Goal: Information Seeking & Learning: Check status

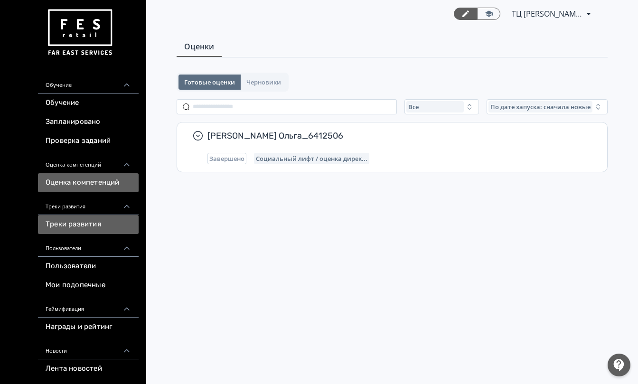
click at [83, 228] on link "Треки развития" at bounding box center [88, 224] width 101 height 19
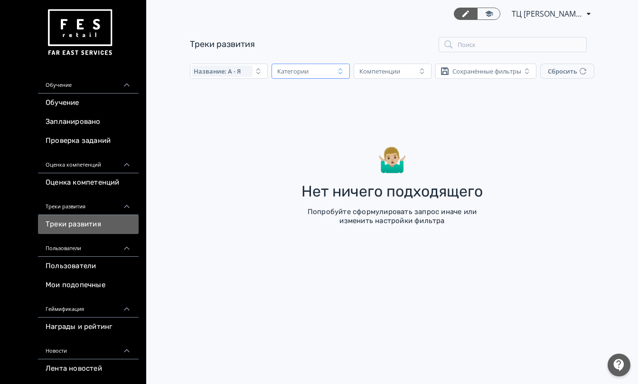
click at [306, 71] on div "Категории" at bounding box center [292, 71] width 31 height 8
click at [512, 71] on div "Сохранённые фильтры" at bounding box center [486, 71] width 69 height 8
click at [399, 71] on div "Компетенции" at bounding box center [379, 71] width 41 height 8
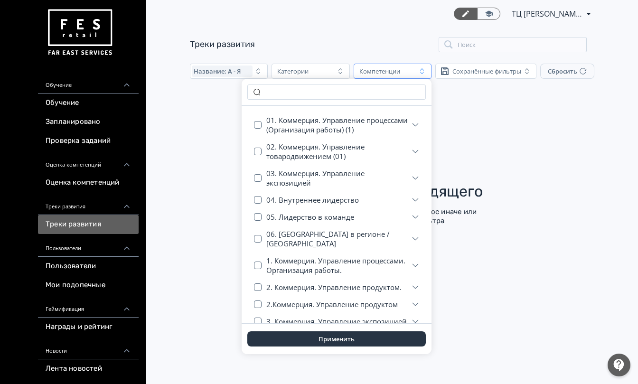
click at [399, 71] on div "Компетенции" at bounding box center [379, 71] width 41 height 8
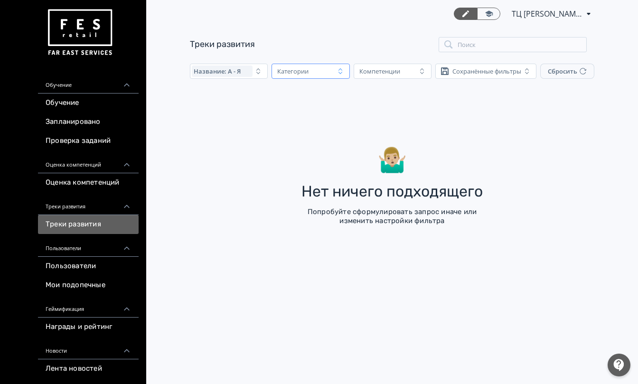
click at [338, 71] on icon "button" at bounding box center [341, 71] width 8 height 8
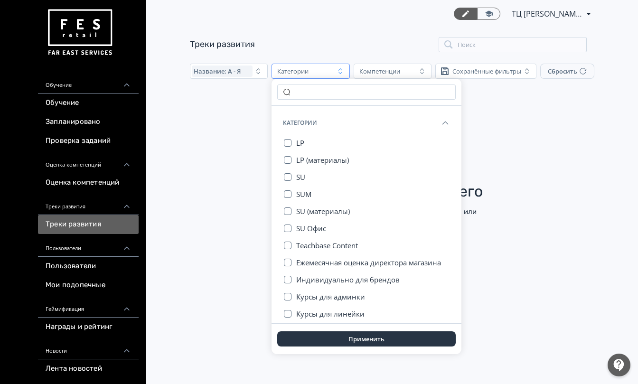
click at [478, 244] on div "ТЦ Малибу Липецк СИН 6412506 PRO Повысьте эффективность платформы при помощи до…" at bounding box center [392, 192] width 492 height 384
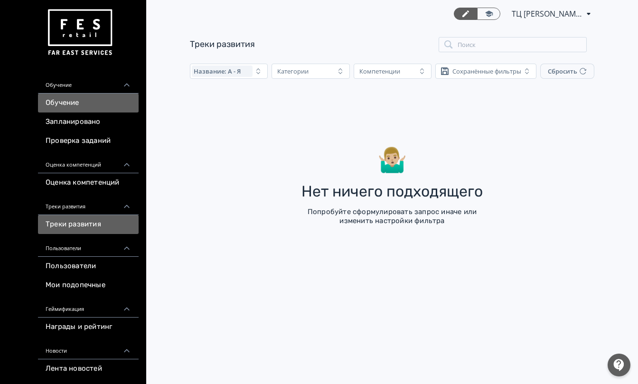
click at [74, 98] on link "Обучение" at bounding box center [88, 103] width 101 height 19
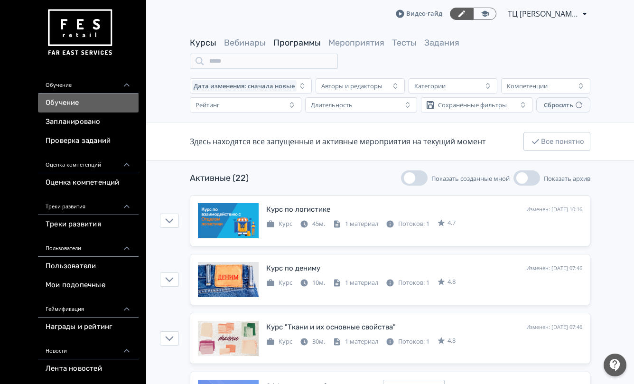
click at [297, 38] on link "Программы" at bounding box center [296, 42] width 47 height 10
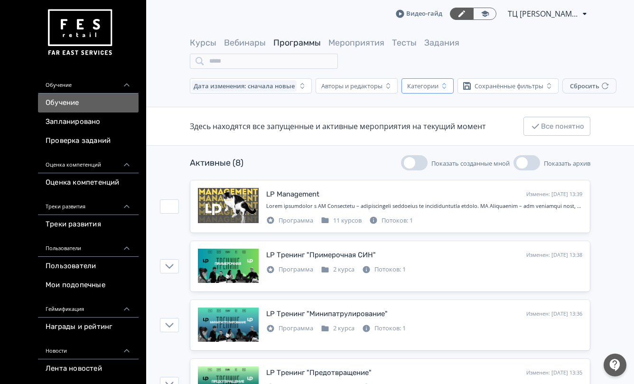
click at [435, 85] on div "Категории" at bounding box center [422, 86] width 31 height 8
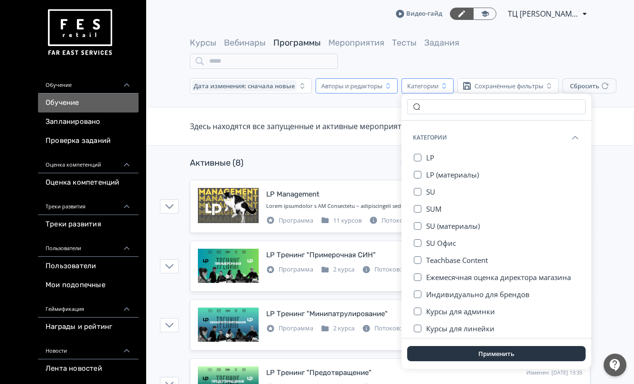
click at [377, 86] on div "Авторы и редакторы" at bounding box center [351, 86] width 61 height 8
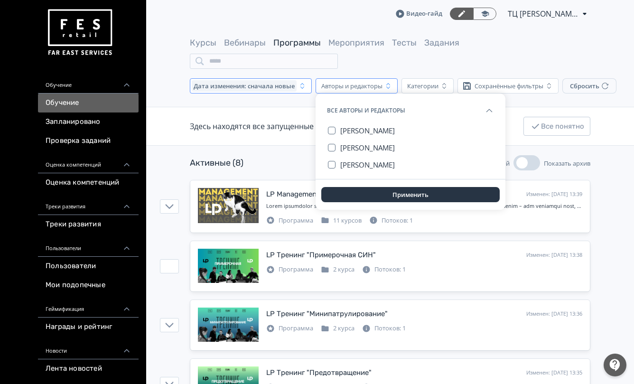
click at [278, 88] on span "Дата изменения: сначала новые" at bounding box center [244, 86] width 101 height 8
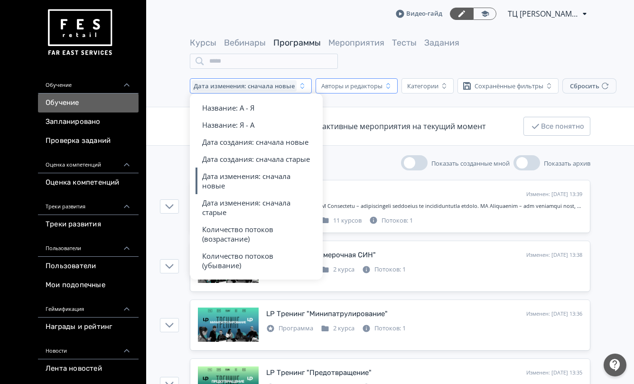
click at [371, 90] on div "Авторы и редакторы" at bounding box center [351, 86] width 61 height 8
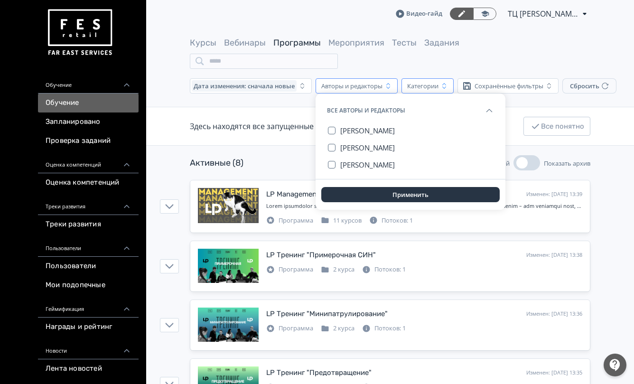
click at [427, 86] on div "Категории" at bounding box center [422, 86] width 31 height 8
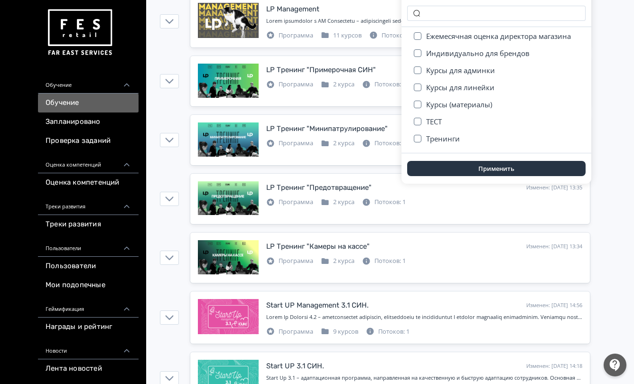
scroll to position [190, 0]
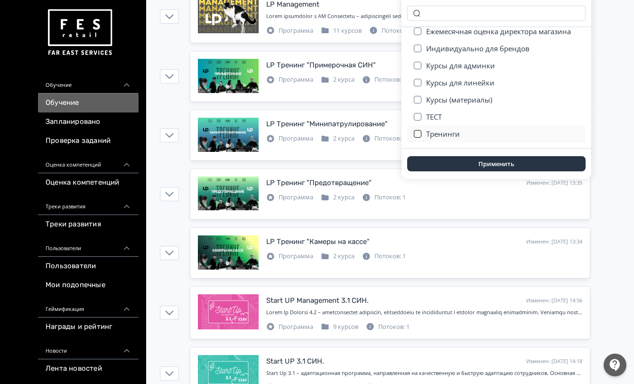
click at [419, 131] on button "button" at bounding box center [418, 134] width 8 height 8
click at [485, 164] on button "Применить" at bounding box center [496, 163] width 178 height 15
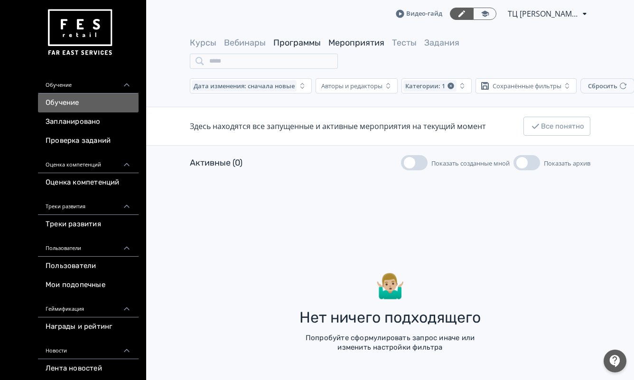
click at [352, 41] on link "Мероприятия" at bounding box center [356, 42] width 56 height 10
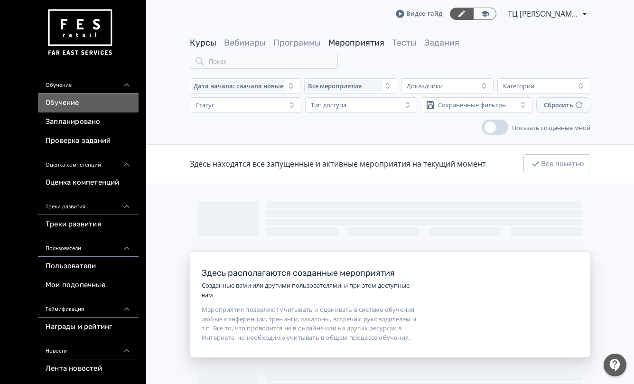
click at [200, 44] on link "Курсы" at bounding box center [203, 42] width 27 height 10
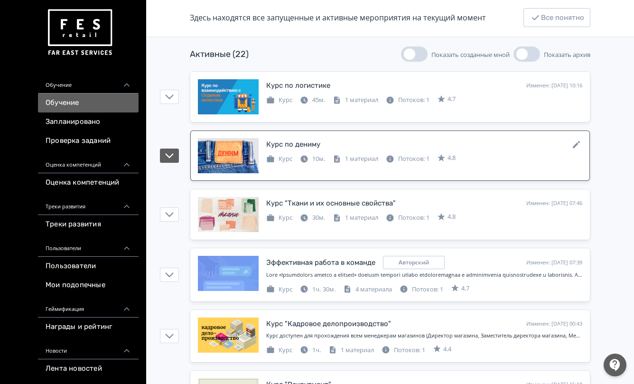
scroll to position [11, 0]
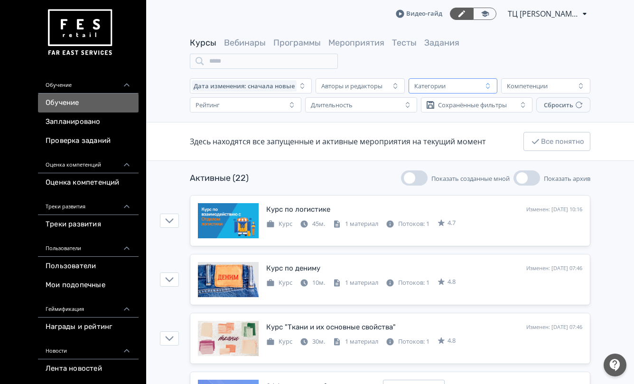
click at [445, 86] on div "Категории" at bounding box center [429, 86] width 31 height 8
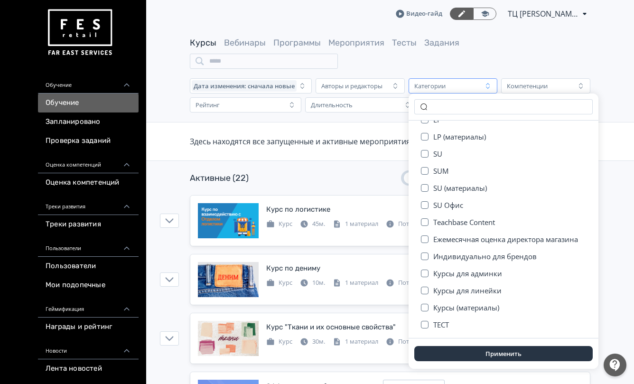
scroll to position [56, 0]
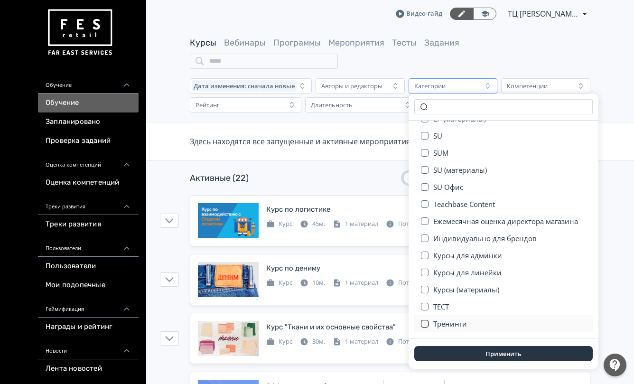
click at [424, 320] on button "button" at bounding box center [425, 324] width 8 height 8
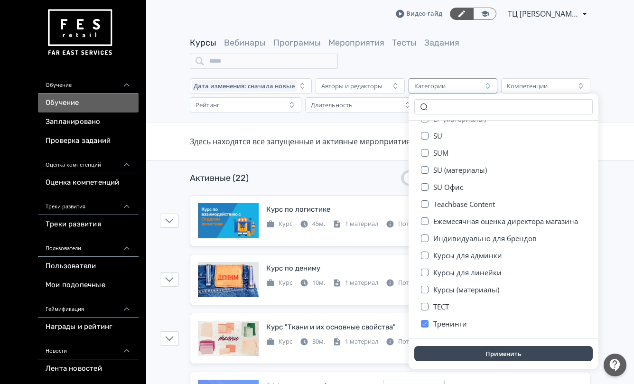
click at [464, 352] on button "Применить" at bounding box center [503, 353] width 178 height 15
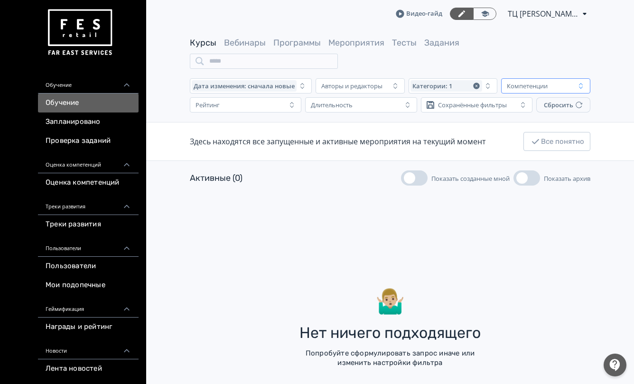
click at [562, 82] on div "Компетенции" at bounding box center [539, 85] width 72 height 11
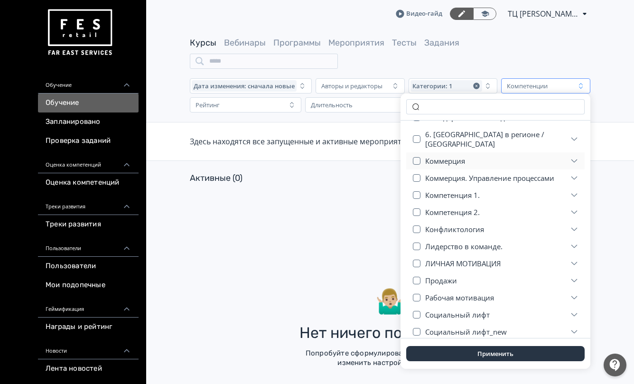
scroll to position [297, 0]
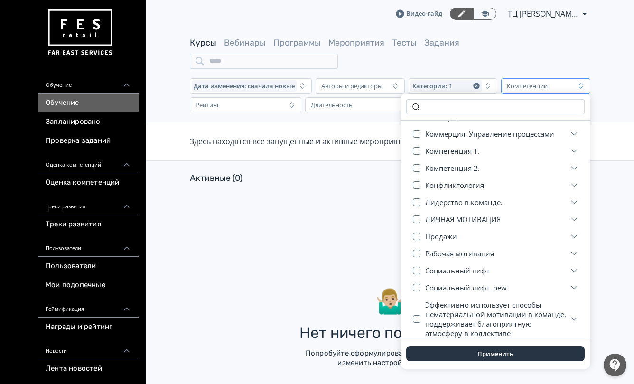
click at [564, 86] on div "Компетенции" at bounding box center [539, 85] width 72 height 11
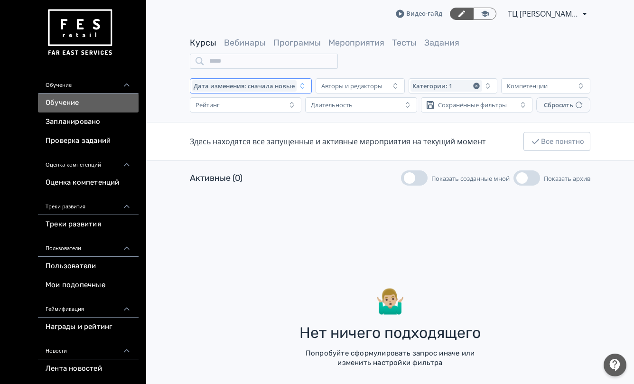
click at [280, 88] on span "Дата изменения: сначала новые" at bounding box center [244, 86] width 101 height 8
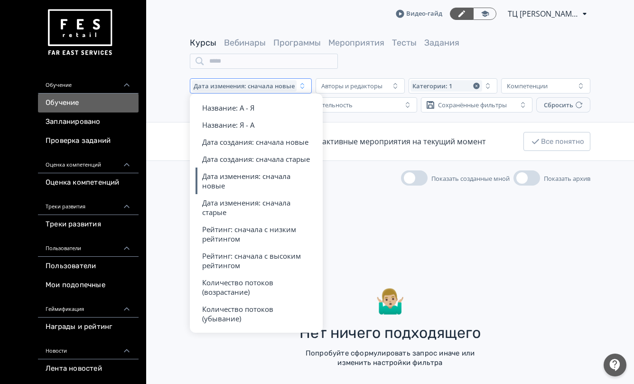
click at [280, 88] on span "Дата изменения: сначала новые" at bounding box center [244, 86] width 101 height 8
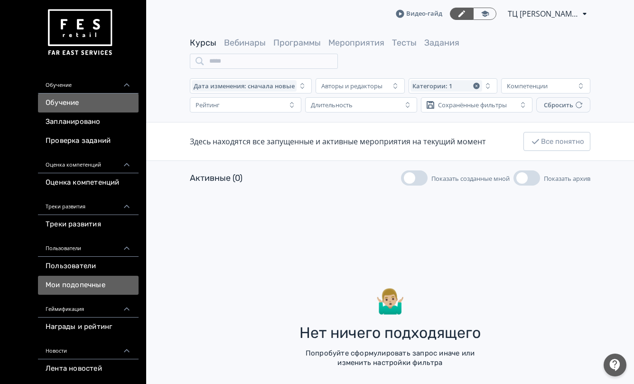
click at [91, 281] on link "Мои подопечные" at bounding box center [88, 285] width 101 height 19
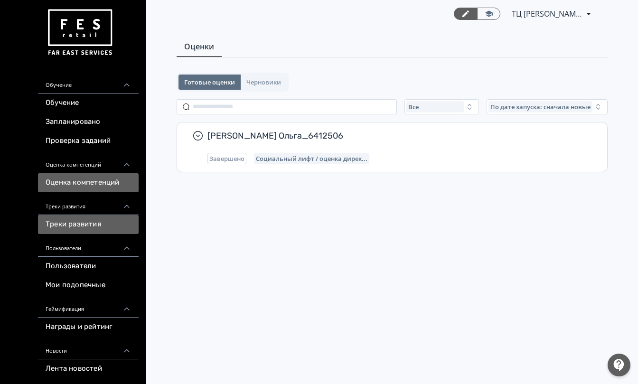
click at [99, 223] on link "Треки развития" at bounding box center [88, 224] width 101 height 19
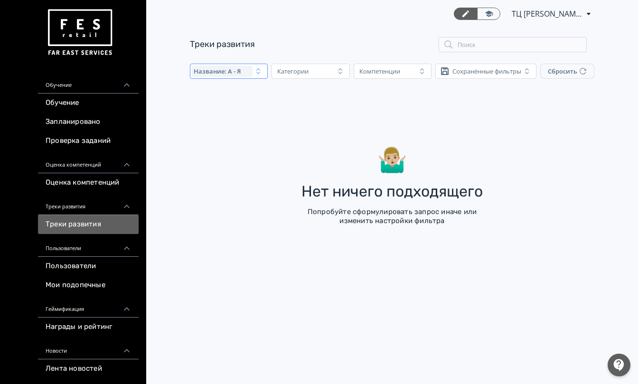
click at [262, 73] on button "Название: А - Я" at bounding box center [229, 71] width 78 height 15
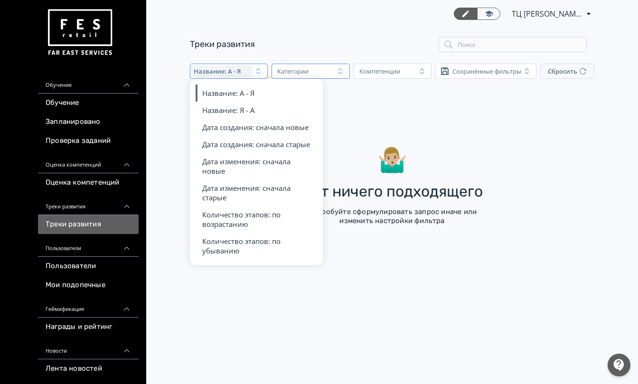
click at [302, 73] on div "Категории" at bounding box center [292, 71] width 31 height 8
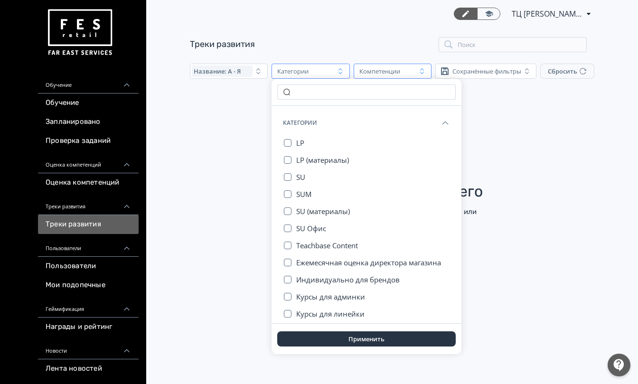
click at [395, 73] on div "Компетенции" at bounding box center [379, 71] width 41 height 8
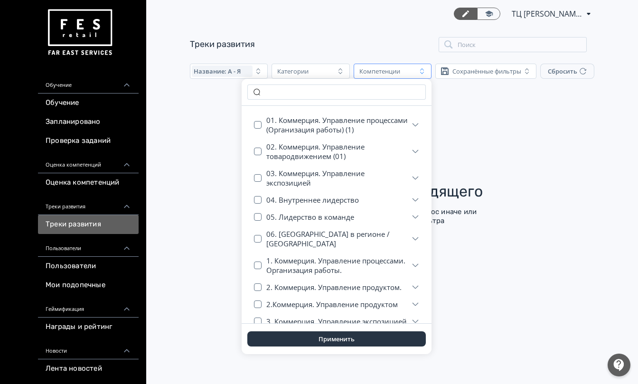
click at [399, 71] on div "Компетенции" at bounding box center [379, 71] width 41 height 8
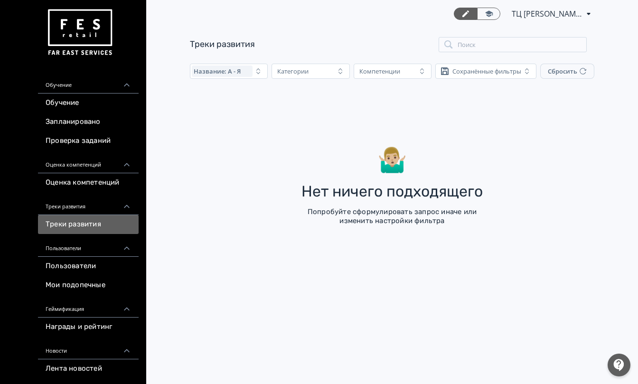
click at [433, 198] on div "Нет ничего подходящего" at bounding box center [391, 191] width 181 height 17
click at [344, 175] on div "🤷🏼‍♂️ Нет ничего подходящего Попробуйте сформулировать запрос иначе или изменит…" at bounding box center [392, 141] width 404 height 103
click at [73, 103] on link "Обучение" at bounding box center [88, 103] width 101 height 19
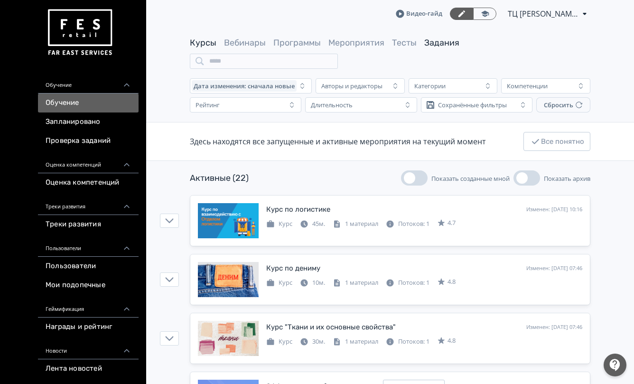
click at [435, 40] on link "Задания" at bounding box center [441, 42] width 35 height 10
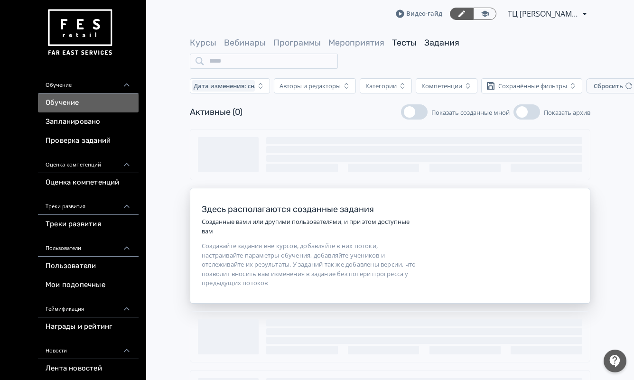
click at [408, 44] on link "Тесты" at bounding box center [404, 42] width 25 height 10
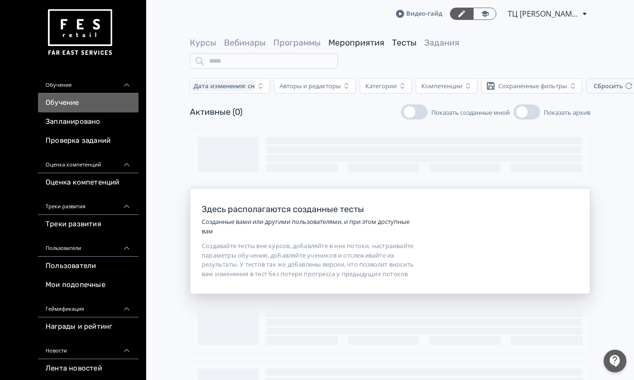
click at [360, 44] on link "Мероприятия" at bounding box center [356, 42] width 56 height 10
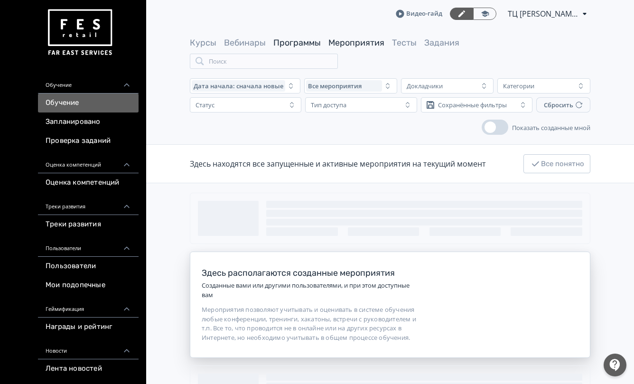
click at [282, 40] on link "Программы" at bounding box center [296, 42] width 47 height 10
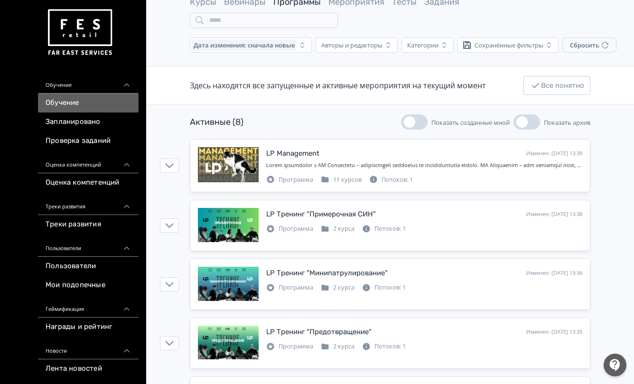
scroll to position [63, 0]
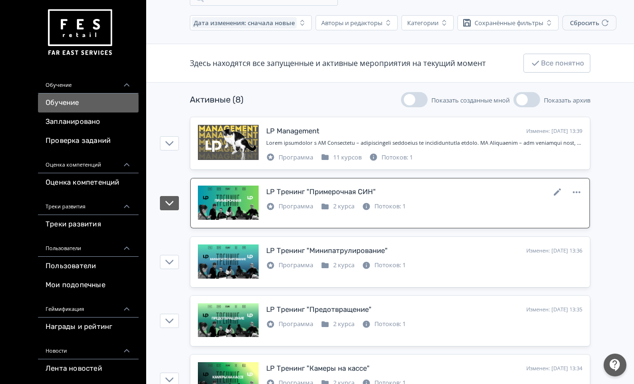
click at [426, 205] on div "Программа 2 курса Потоков: 1" at bounding box center [424, 205] width 316 height 11
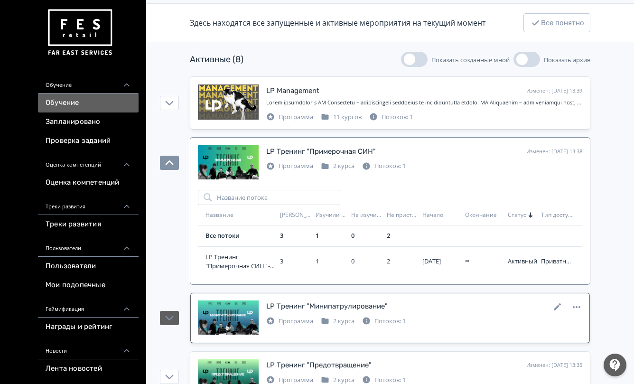
scroll to position [126, 0]
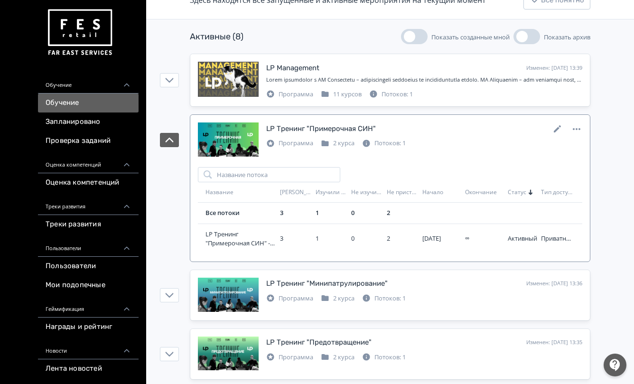
click at [238, 138] on div at bounding box center [228, 139] width 61 height 35
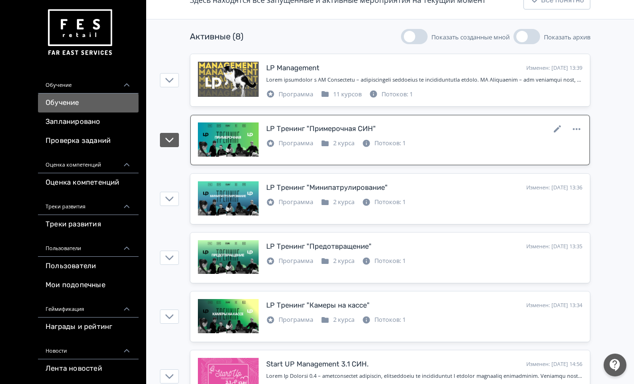
click at [238, 138] on div at bounding box center [228, 139] width 61 height 35
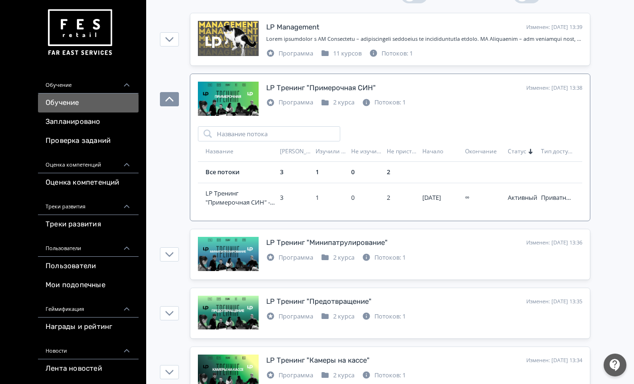
scroll to position [190, 0]
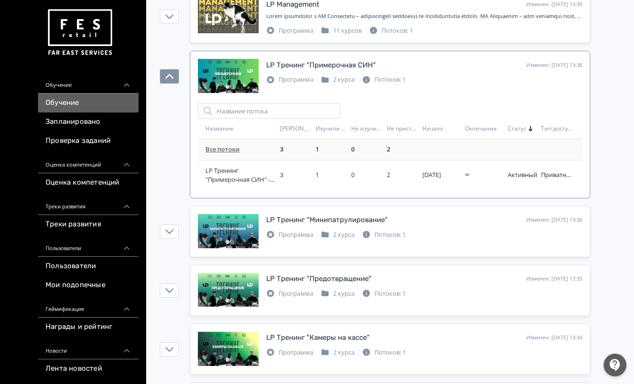
click at [244, 150] on div "Все потоки" at bounding box center [241, 149] width 71 height 9
click at [228, 148] on link "Все потоки" at bounding box center [223, 149] width 34 height 9
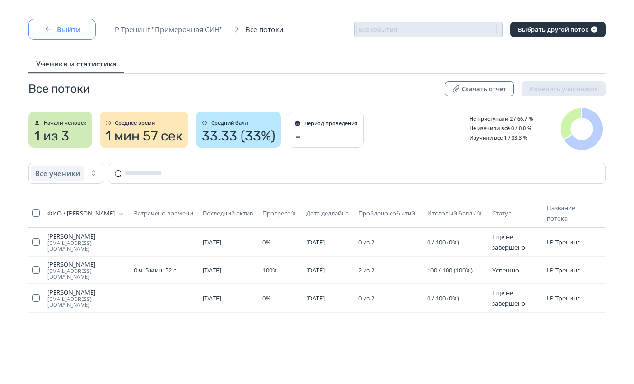
click at [57, 33] on button "Выйти" at bounding box center [61, 29] width 67 height 21
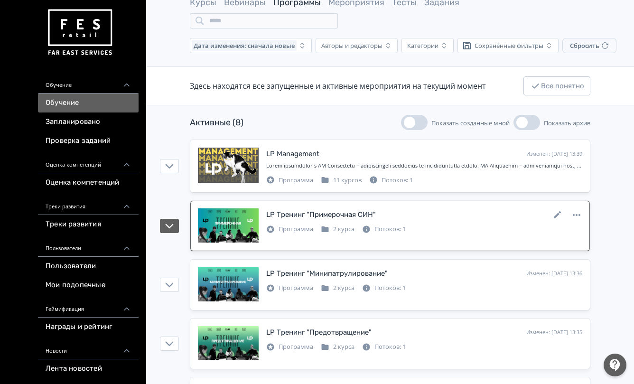
scroll to position [63, 0]
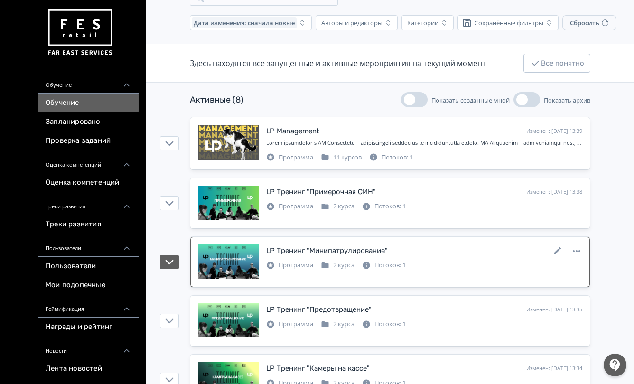
click at [420, 268] on div "Программа 2 курса Потоков: 1" at bounding box center [424, 264] width 316 height 11
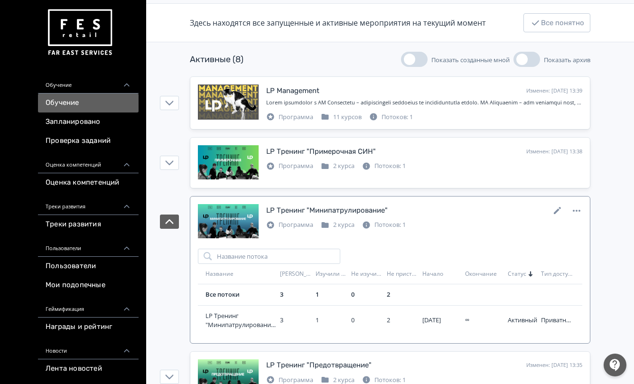
scroll to position [126, 0]
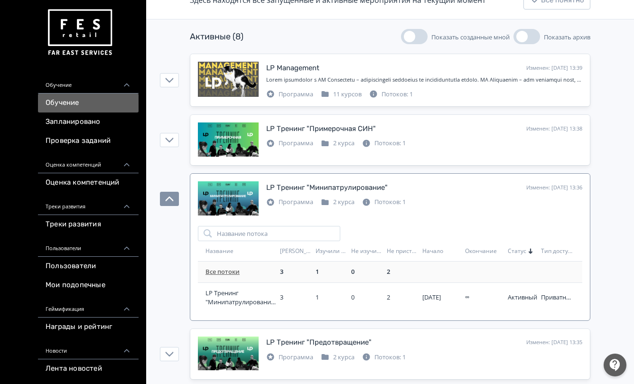
click at [240, 279] on td "Все потоки" at bounding box center [237, 272] width 78 height 21
click at [233, 269] on link "Все потоки" at bounding box center [223, 271] width 34 height 9
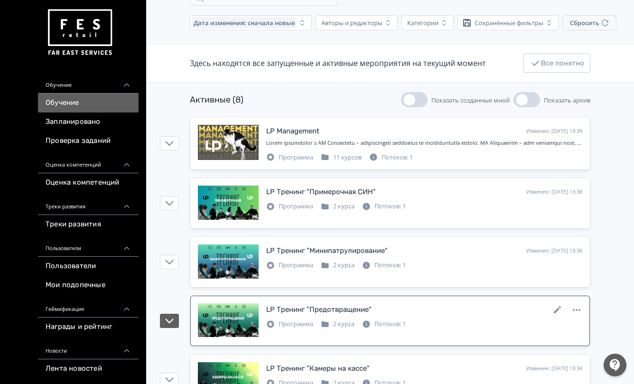
scroll to position [126, 0]
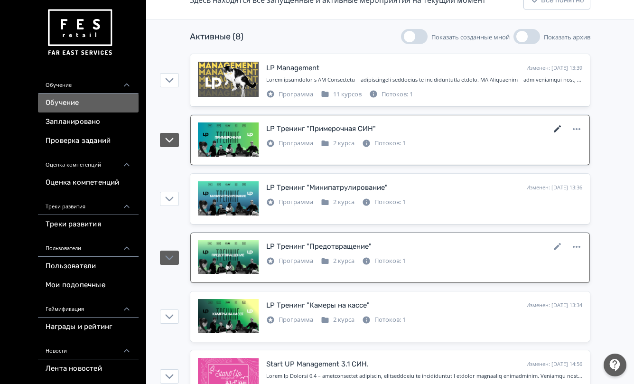
click at [557, 128] on icon at bounding box center [557, 128] width 7 height 7
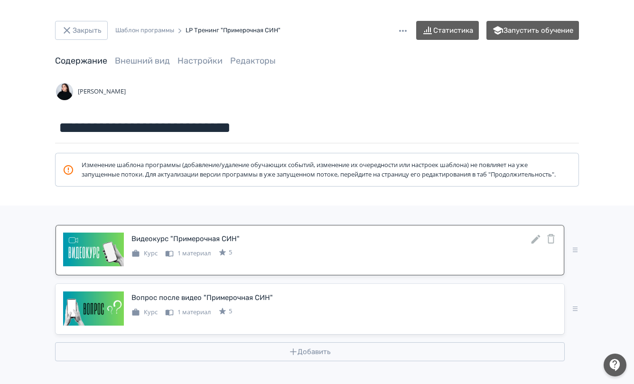
scroll to position [12, 0]
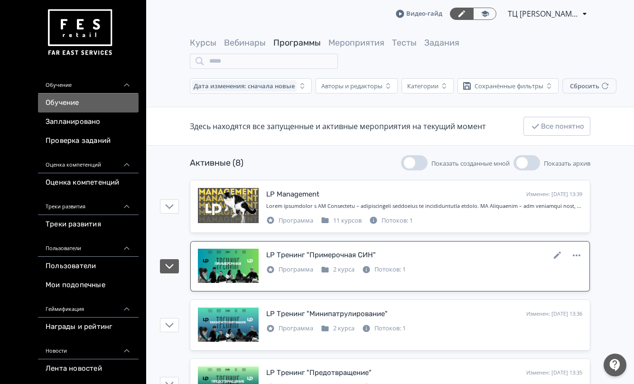
scroll to position [63, 0]
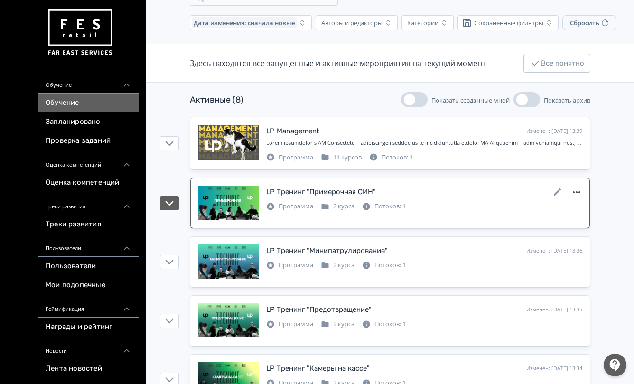
click at [578, 192] on icon at bounding box center [576, 192] width 11 height 11
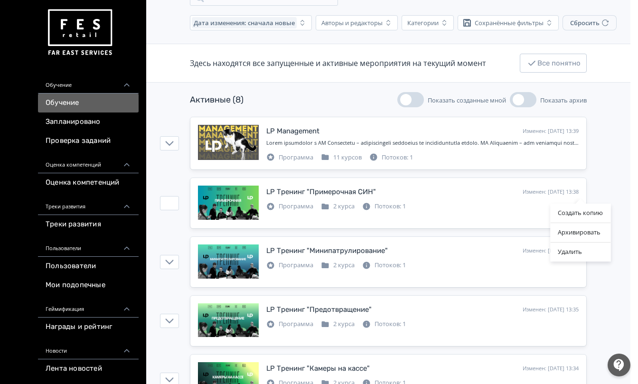
click at [604, 185] on div "Создать копию Архивировать Удалить" at bounding box center [319, 192] width 638 height 384
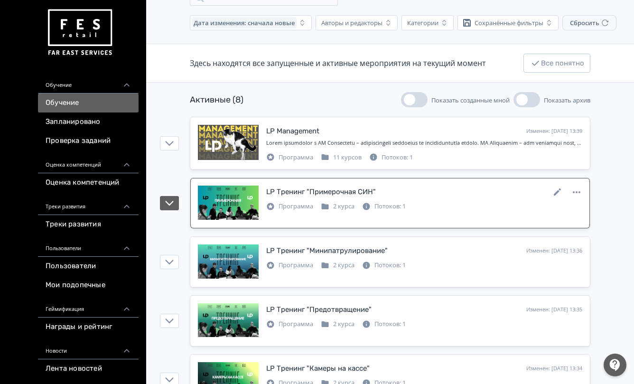
click at [449, 196] on div "LP Тренинг "Примерочная СИН" Изменен: 13.08.2025 в 13:38" at bounding box center [424, 192] width 316 height 12
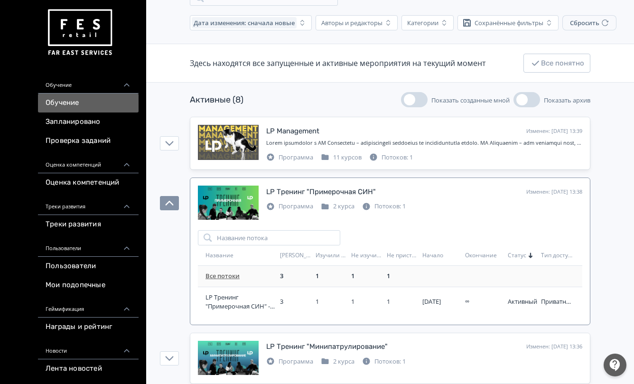
click at [240, 278] on div "Все потоки" at bounding box center [241, 276] width 71 height 9
click at [223, 272] on td "Все потоки" at bounding box center [237, 276] width 78 height 21
click at [235, 276] on link "Все потоки" at bounding box center [223, 276] width 34 height 9
